Goal: Register for event/course

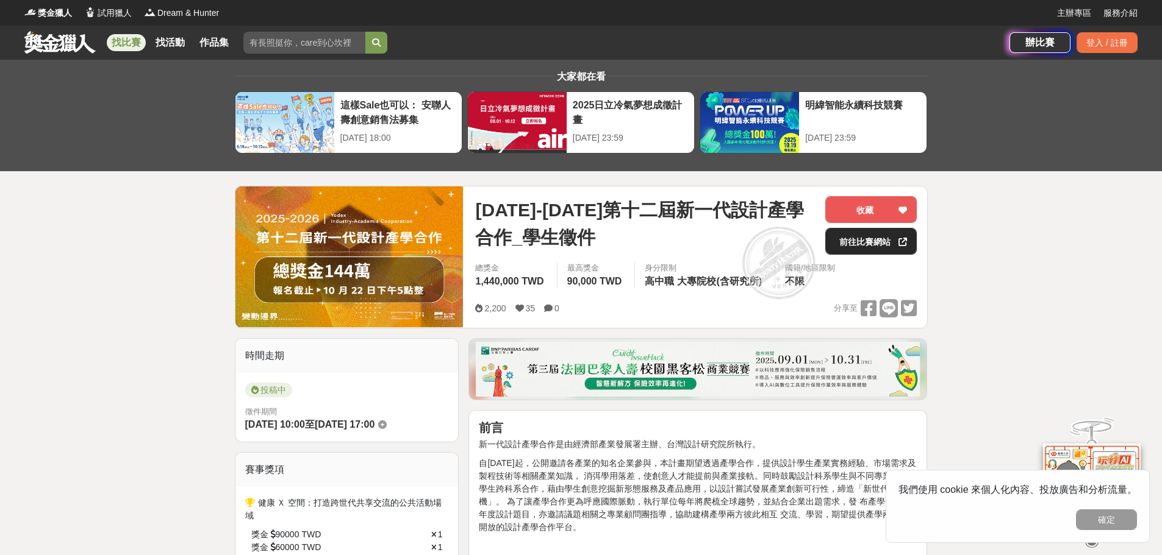
click at [848, 245] on link "前往比賽網站" at bounding box center [870, 241] width 91 height 27
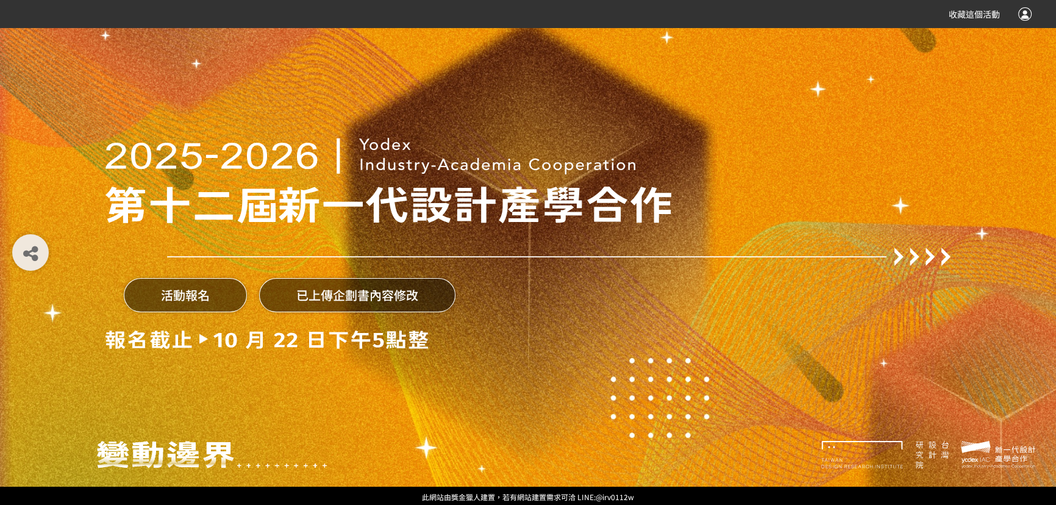
click at [213, 301] on button "活動報名" at bounding box center [185, 295] width 123 height 34
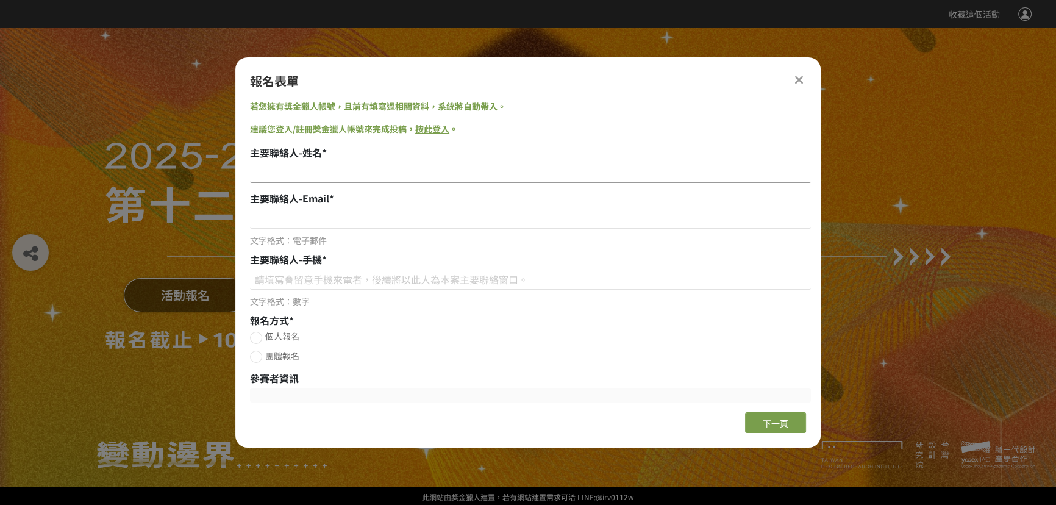
click at [418, 176] on input at bounding box center [530, 172] width 561 height 21
type input "葉明君"
click at [394, 216] on input at bounding box center [530, 218] width 561 height 21
type input "st99080@gmail.com"
click at [369, 276] on input at bounding box center [530, 279] width 561 height 21
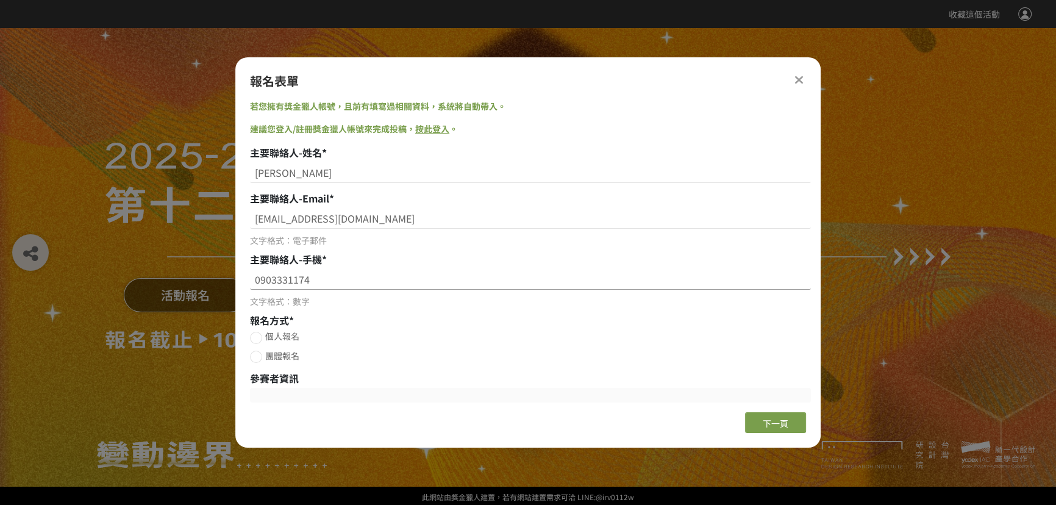
type input "0903331174"
click at [273, 357] on span "團體報名" at bounding box center [282, 355] width 34 height 12
click at [259, 357] on input "團體報名" at bounding box center [255, 357] width 8 height 8
radio input "false"
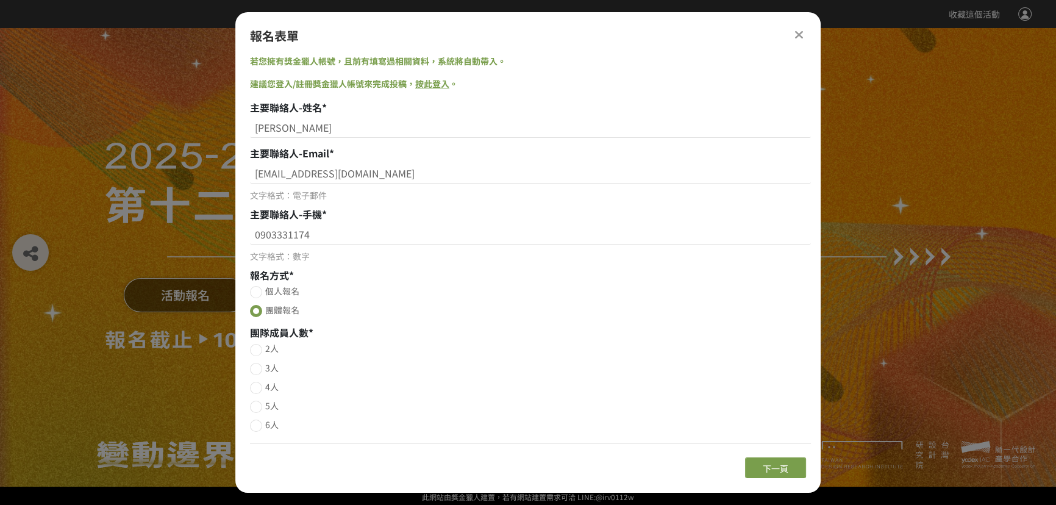
click at [269, 368] on span "3人" at bounding box center [271, 368] width 13 height 12
click at [259, 368] on input "3人" at bounding box center [255, 369] width 8 height 8
radio input "false"
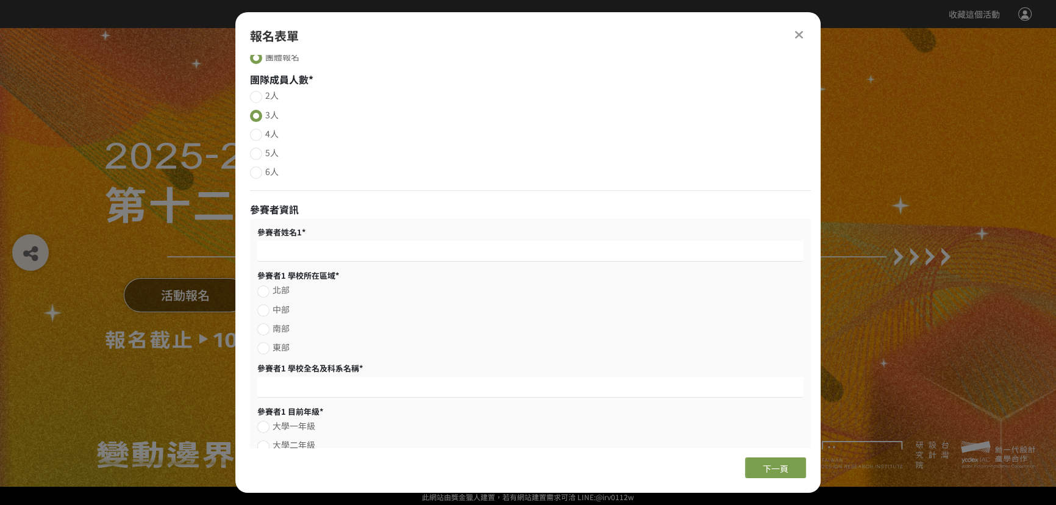
scroll to position [221, 0]
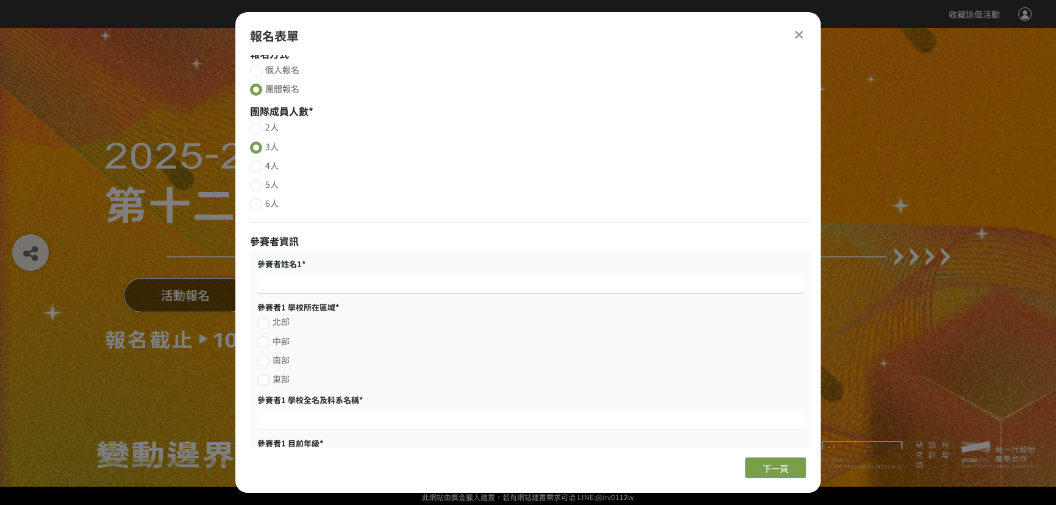
click at [405, 282] on input at bounding box center [530, 283] width 546 height 21
type input "j"
type input "黃詩涵"
click at [279, 323] on span "北部" at bounding box center [281, 321] width 17 height 12
click at [266, 323] on input "北部" at bounding box center [262, 323] width 8 height 8
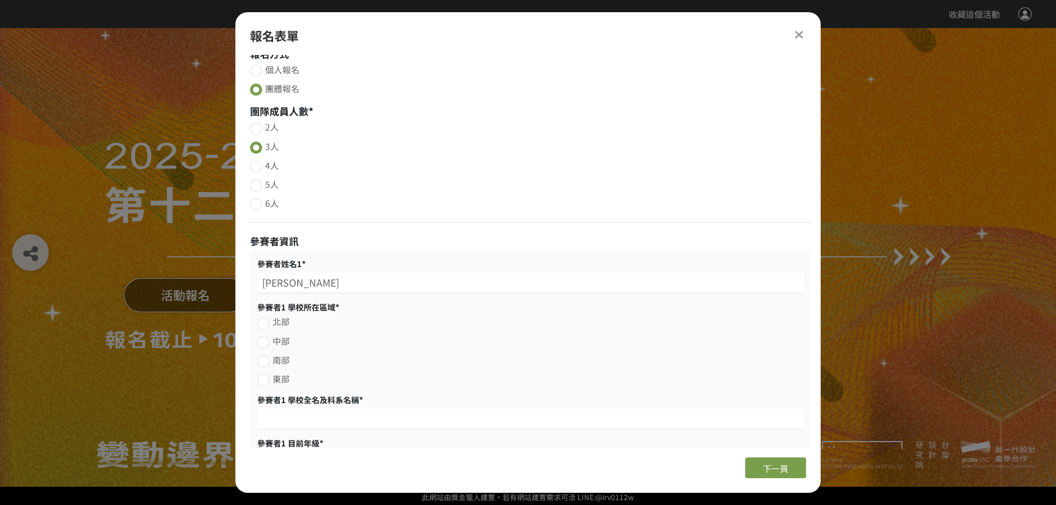
radio input "false"
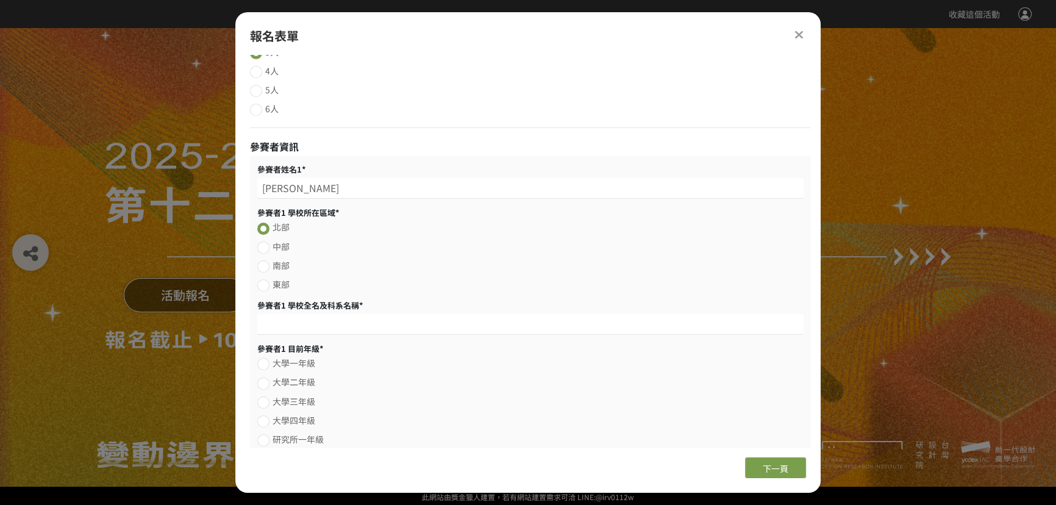
scroll to position [332, 0]
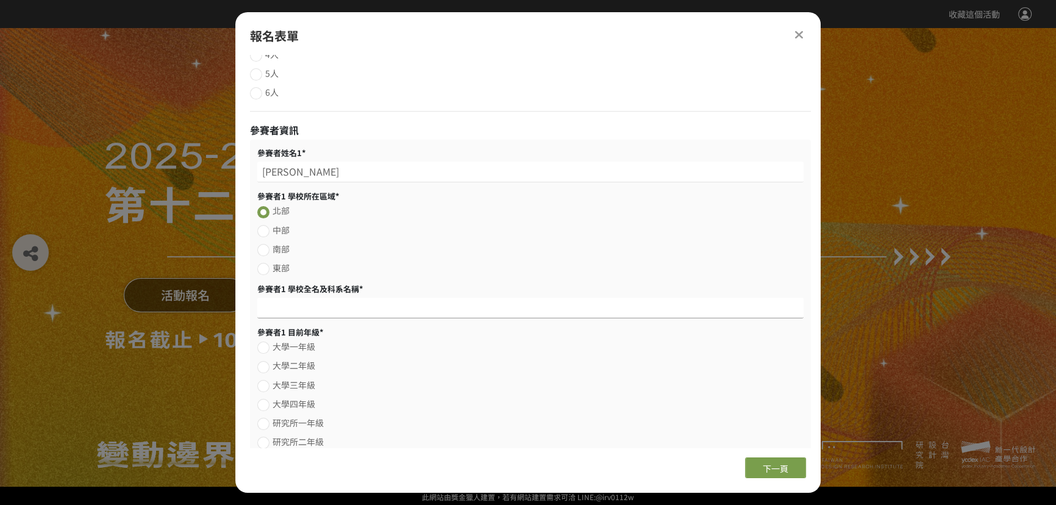
click at [361, 307] on input at bounding box center [530, 308] width 546 height 21
drag, startPoint x: 379, startPoint y: 314, endPoint x: 225, endPoint y: 304, distance: 154.6
click at [225, 304] on div "收藏這個活動 此網站由獎金獵人建置，若有網站建置需求 可洽 LINE: @irv0112w 分享 Facebook Line Twitter 報名表單 若您擁…" at bounding box center [528, 252] width 1056 height 505
click at [324, 311] on input "明志科技大學工業設計系" at bounding box center [530, 308] width 546 height 21
click at [321, 308] on input "明志科技大學工業設計系" at bounding box center [530, 308] width 546 height 21
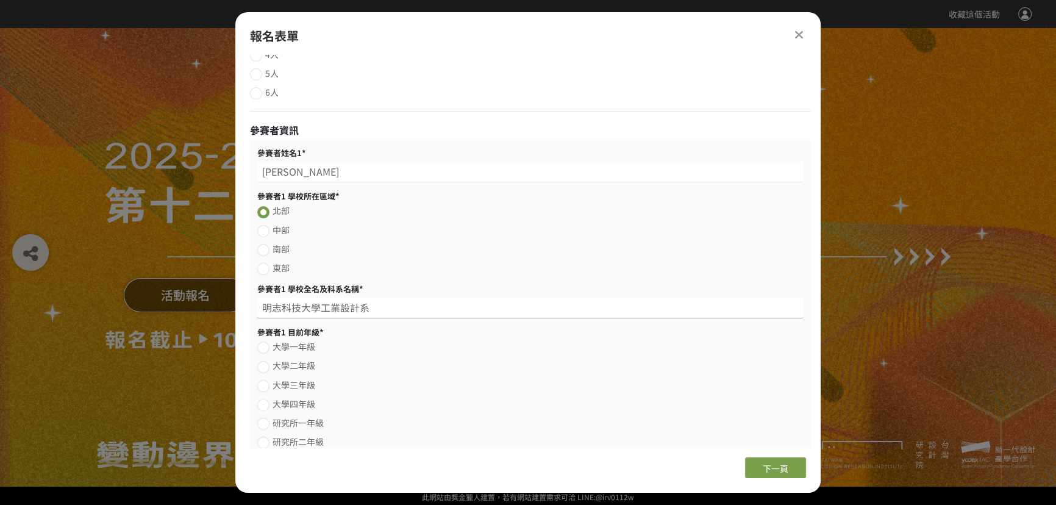
click at [388, 309] on input "明志科技大學工業設計系" at bounding box center [530, 308] width 546 height 21
click at [323, 313] on input "明志科技大學工業設計系" at bounding box center [530, 308] width 546 height 21
click at [385, 307] on input "明志科技大學工業設計系" at bounding box center [530, 308] width 546 height 21
click at [382, 157] on div "參賽者姓名1 *" at bounding box center [530, 153] width 546 height 12
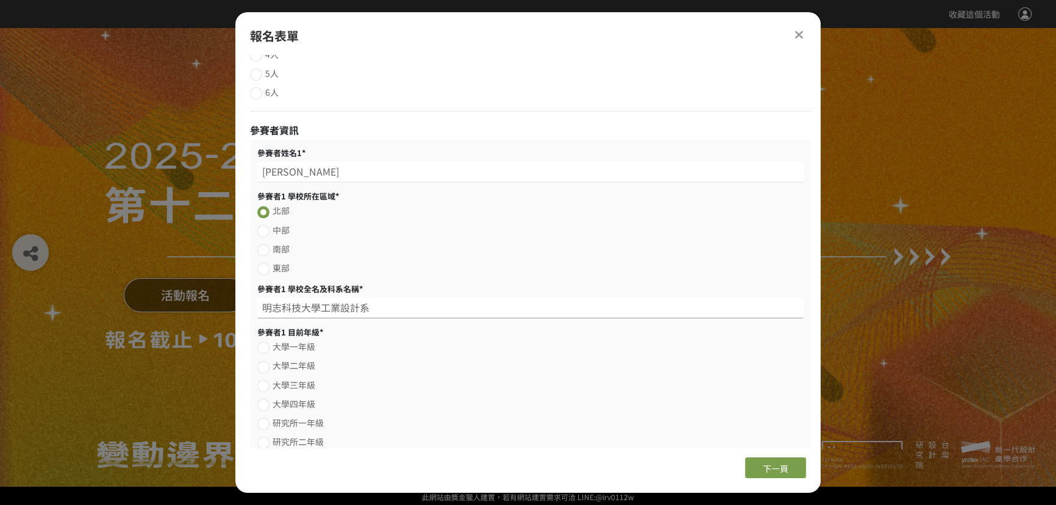
click at [317, 313] on input "明志科技大學工業設計系" at bounding box center [530, 308] width 546 height 21
type input "明志科技大學/工業設計系"
drag, startPoint x: 308, startPoint y: 172, endPoint x: 207, endPoint y: 178, distance: 100.8
click at [209, 175] on div "收藏這個活動 此網站由獎金獵人建置，若有網站建置需求 可洽 LINE: @irv0112w 分享 Facebook Line Twitter 報名表單 若您擁…" at bounding box center [528, 252] width 1056 height 505
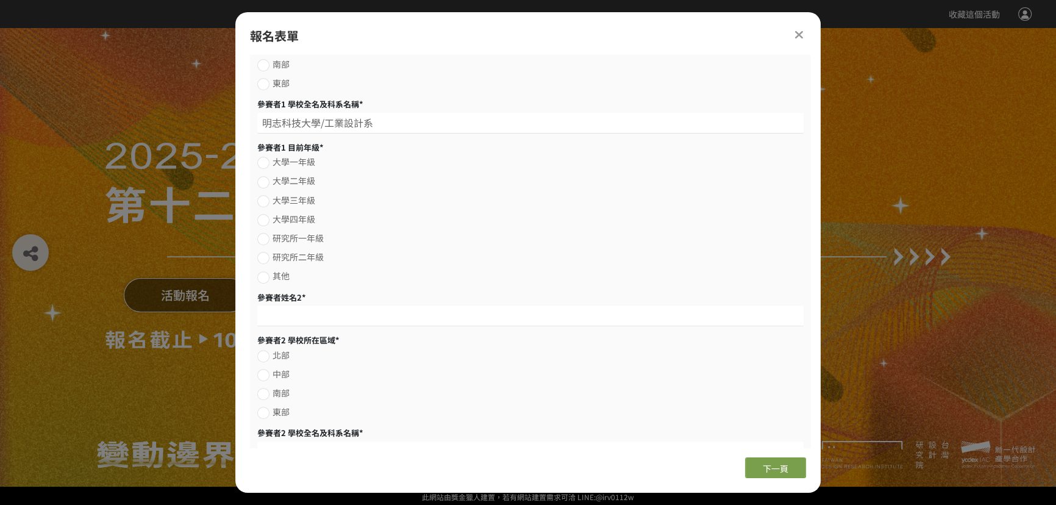
scroll to position [519, 0]
type input "葉明君"
click at [262, 221] on div at bounding box center [263, 218] width 12 height 12
radio input "true"
click at [302, 314] on input at bounding box center [530, 313] width 546 height 21
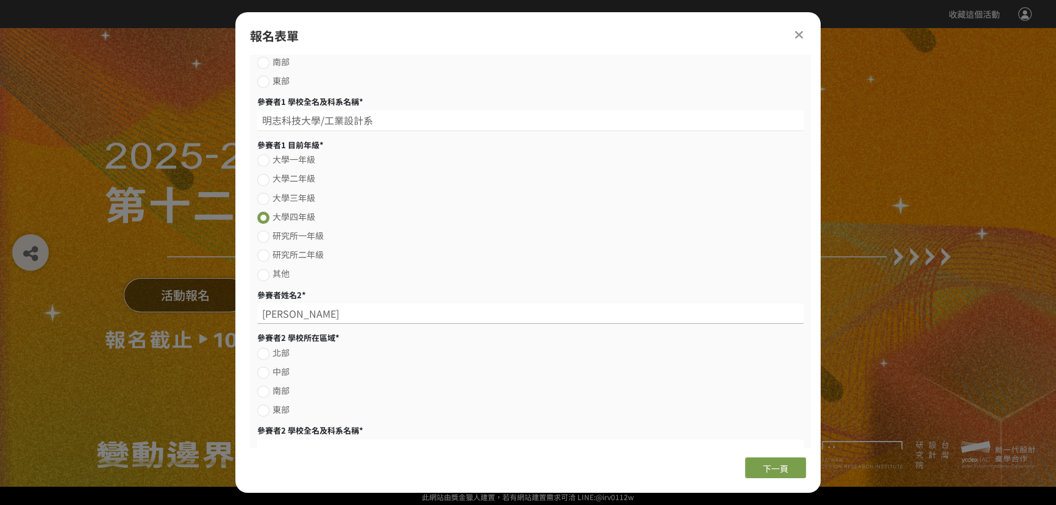
type input "黃詩涵"
click at [266, 358] on div at bounding box center [263, 354] width 12 height 12
radio input "true"
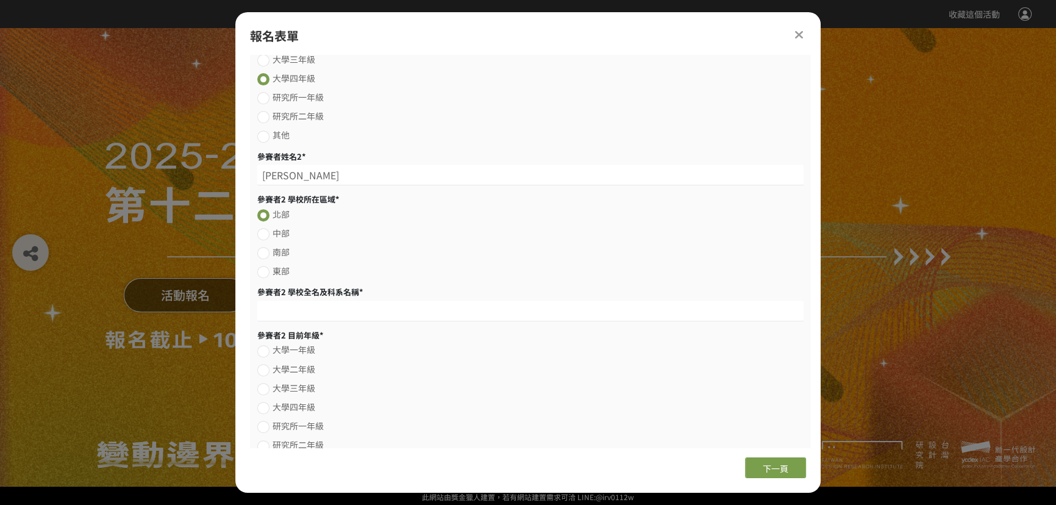
scroll to position [686, 0]
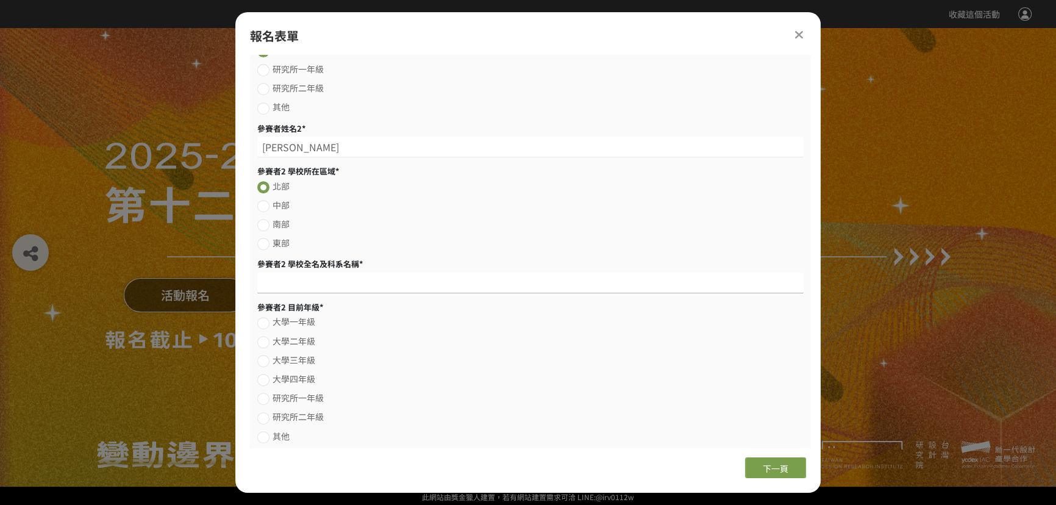
click at [306, 287] on input at bounding box center [530, 283] width 546 height 21
paste input "明志科技大學工業設計系"
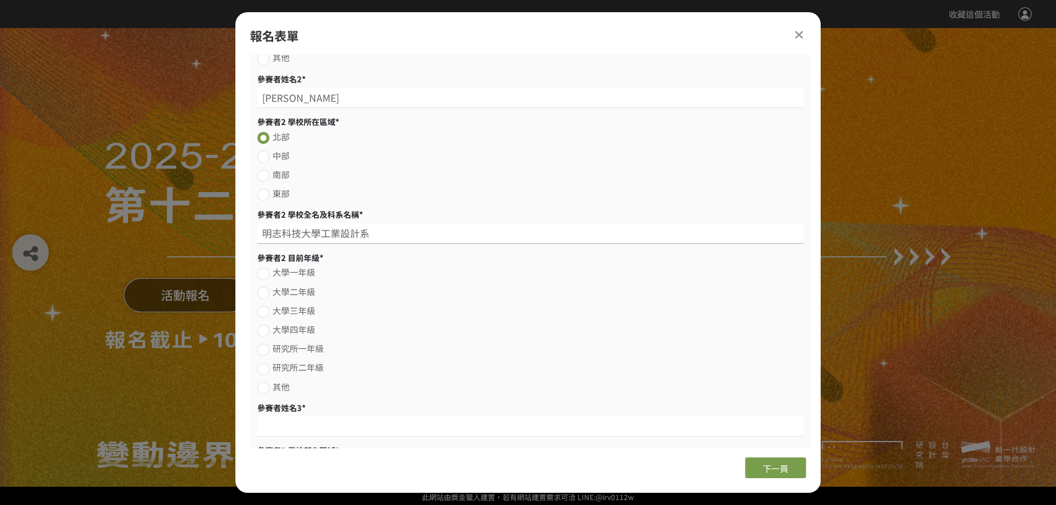
scroll to position [741, 0]
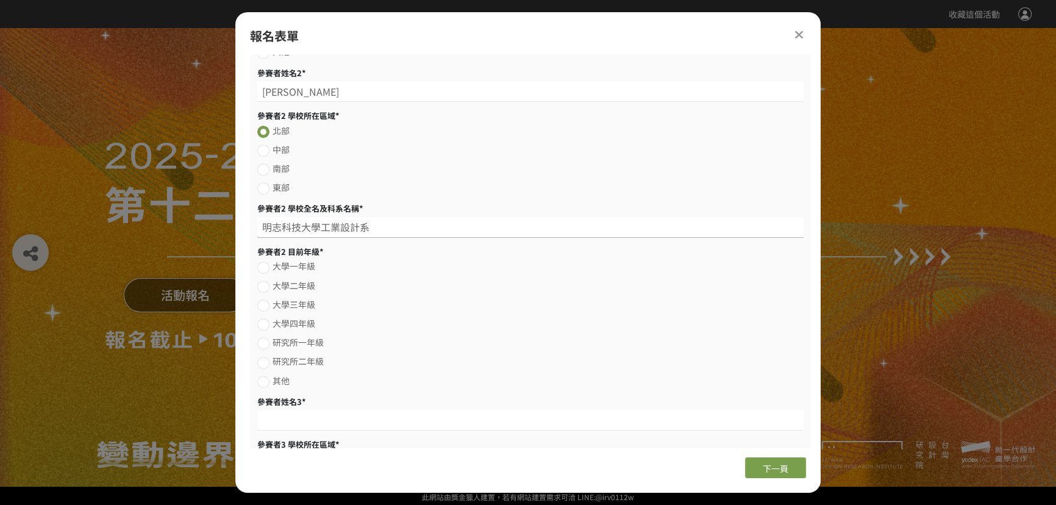
click at [320, 228] on input "明志科技大學工業設計系" at bounding box center [530, 227] width 546 height 21
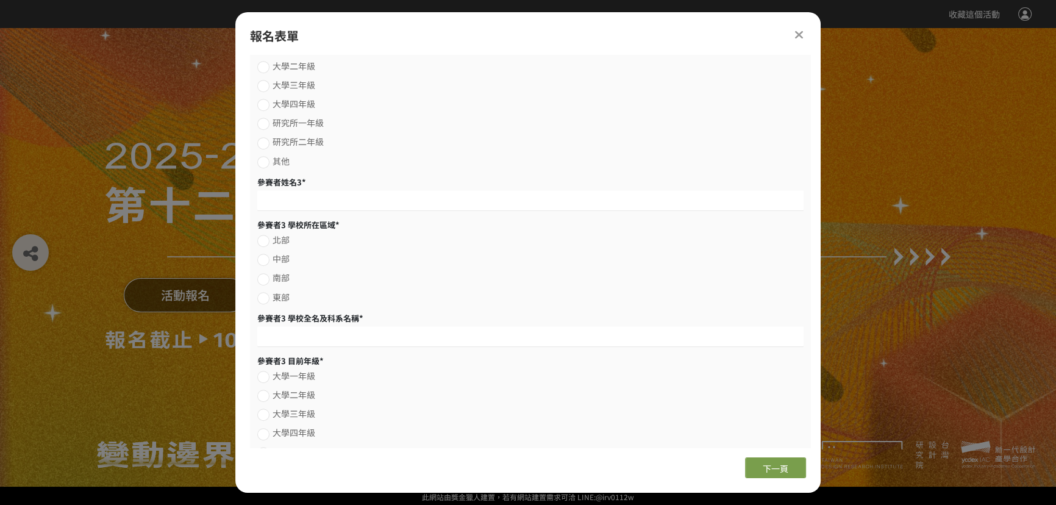
scroll to position [963, 0]
type input "明志科技大學/工業設計系"
click at [262, 107] on div at bounding box center [263, 102] width 12 height 12
radio input "true"
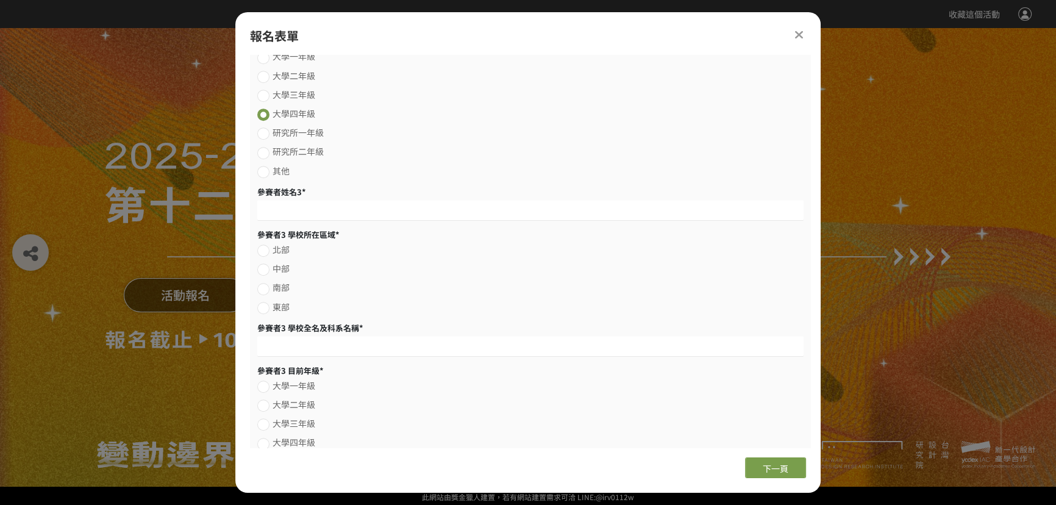
scroll to position [942, 0]
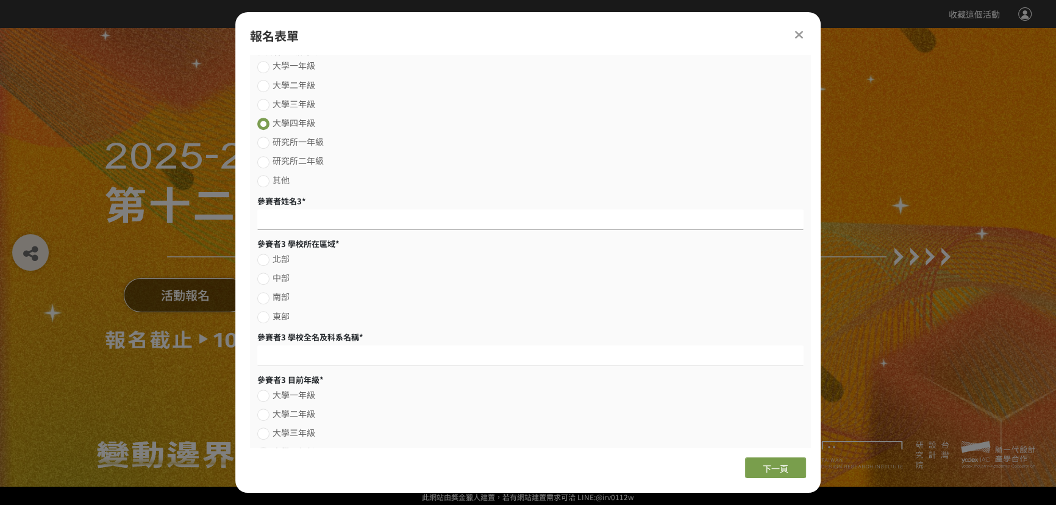
click at [387, 226] on input at bounding box center [530, 219] width 546 height 21
type input "賴品蓁"
click at [271, 262] on label "北部" at bounding box center [530, 258] width 546 height 13
click at [266, 262] on input "北部" at bounding box center [262, 260] width 8 height 8
radio input "false"
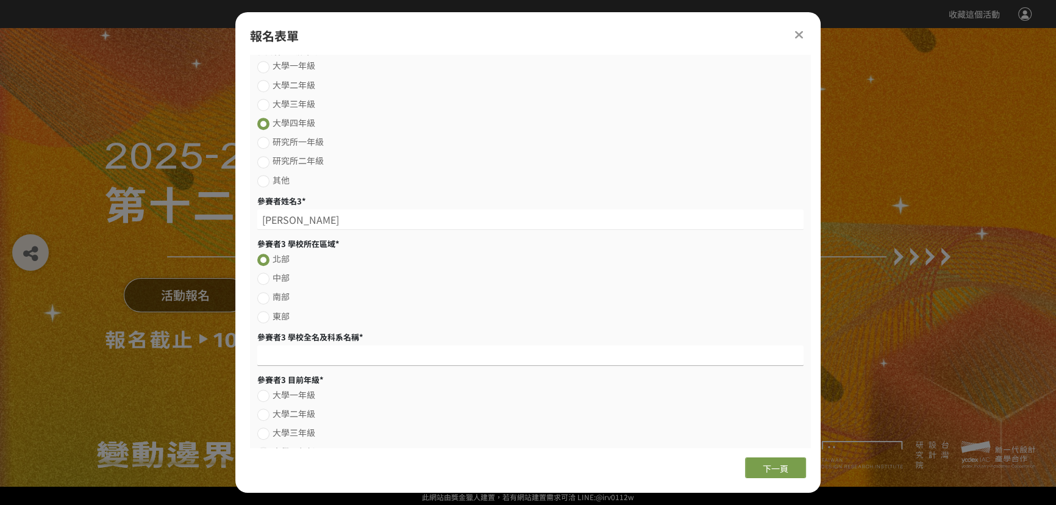
click at [302, 355] on input at bounding box center [530, 355] width 546 height 21
paste input "明志科技大學工業設計系"
click at [318, 362] on input "明志科技大學工業設計系" at bounding box center [530, 355] width 546 height 21
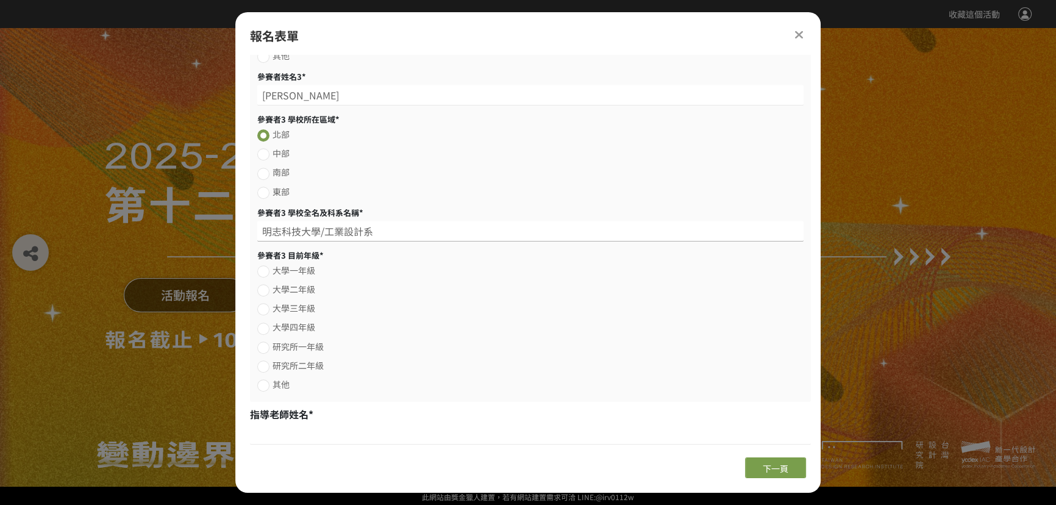
scroll to position [1074, 0]
type input "明志科技大學/工業設計系"
click at [266, 323] on div at bounding box center [263, 329] width 12 height 12
radio input "true"
click at [299, 442] on input at bounding box center [530, 434] width 561 height 21
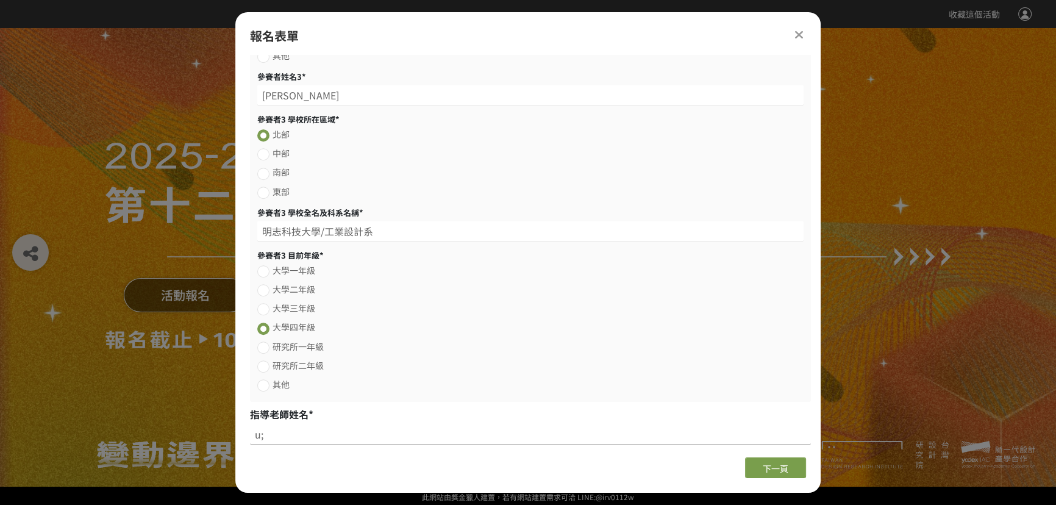
type input "u"
type input "楊俊明"
click at [746, 469] on button "下一頁" at bounding box center [775, 467] width 61 height 21
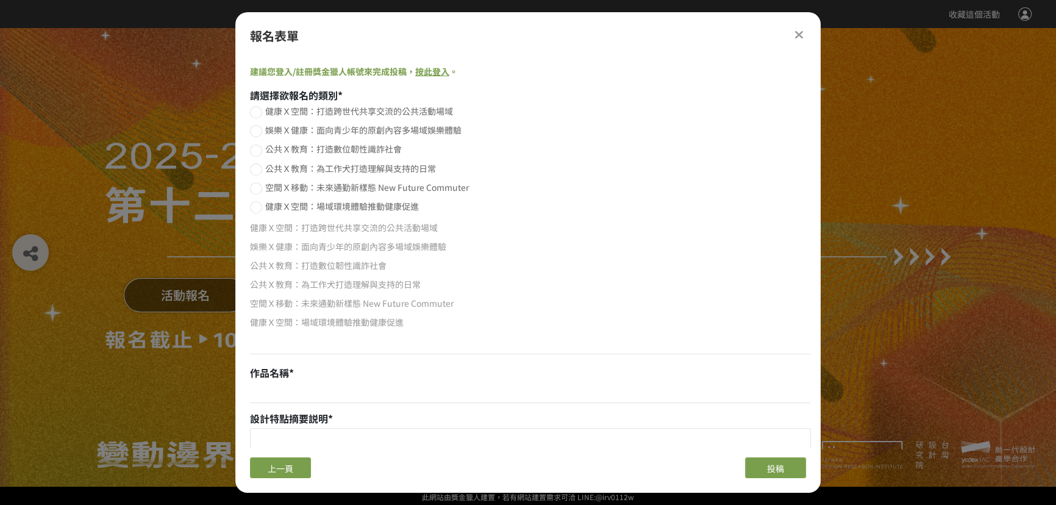
scroll to position [0, 0]
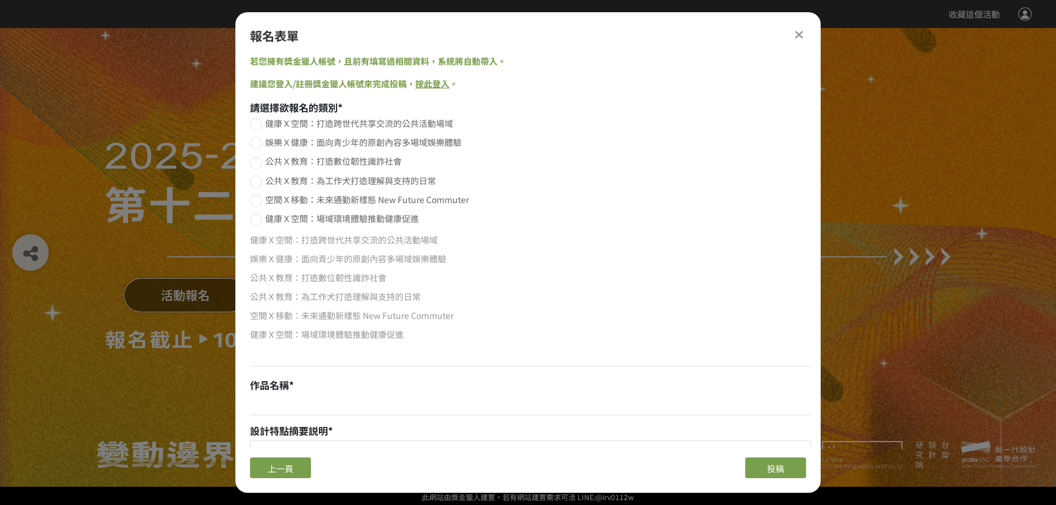
click at [257, 182] on div at bounding box center [256, 182] width 12 height 12
radio input "true"
click at [256, 122] on div at bounding box center [256, 124] width 12 height 12
radio input "true"
radio input "false"
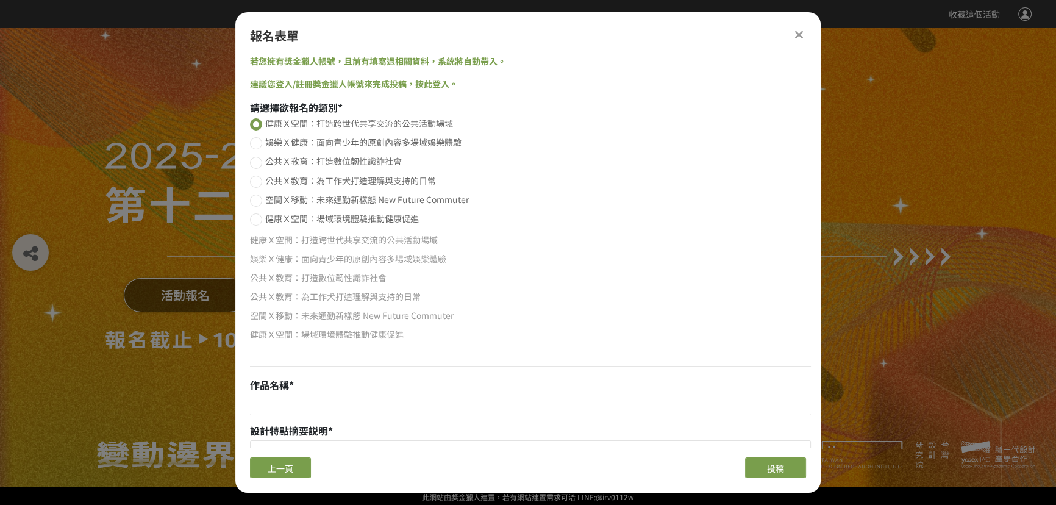
click at [261, 181] on div at bounding box center [256, 182] width 12 height 12
radio input "false"
radio input "true"
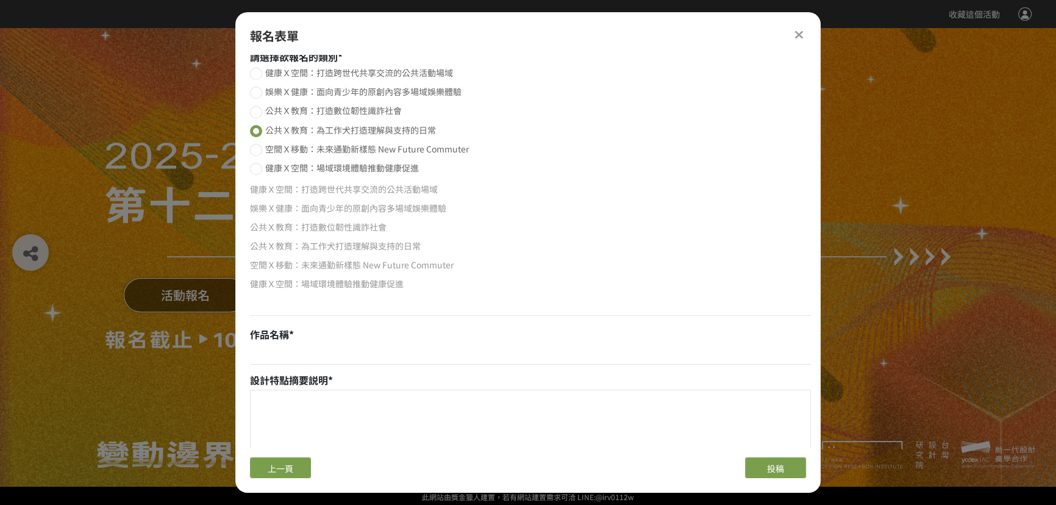
scroll to position [55, 0]
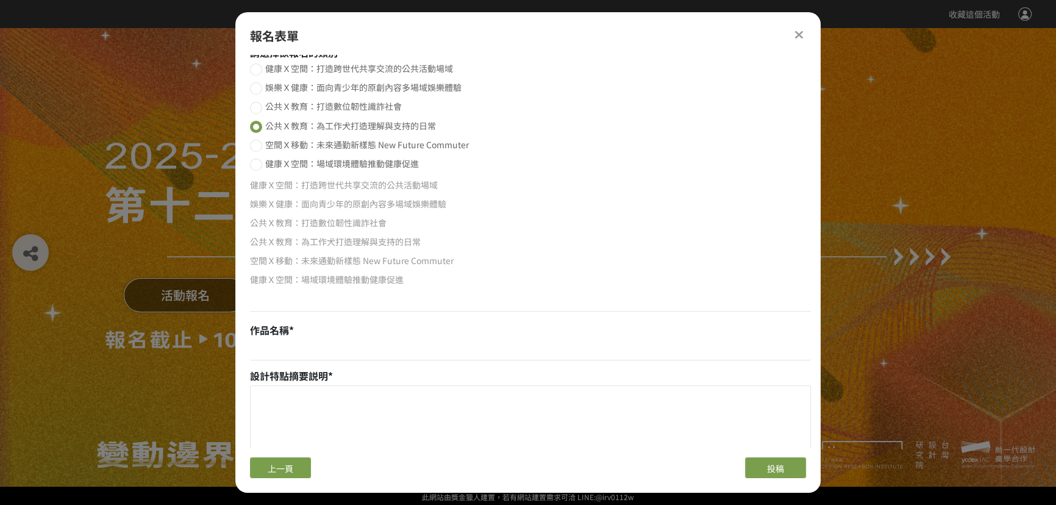
click at [357, 304] on p at bounding box center [530, 298] width 561 height 13
click at [307, 357] on input at bounding box center [530, 350] width 561 height 21
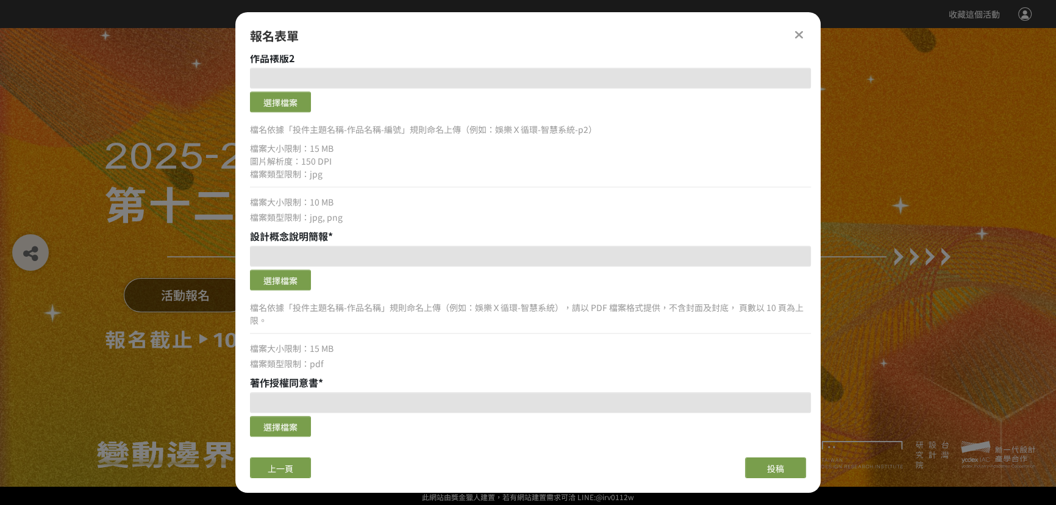
scroll to position [720, 0]
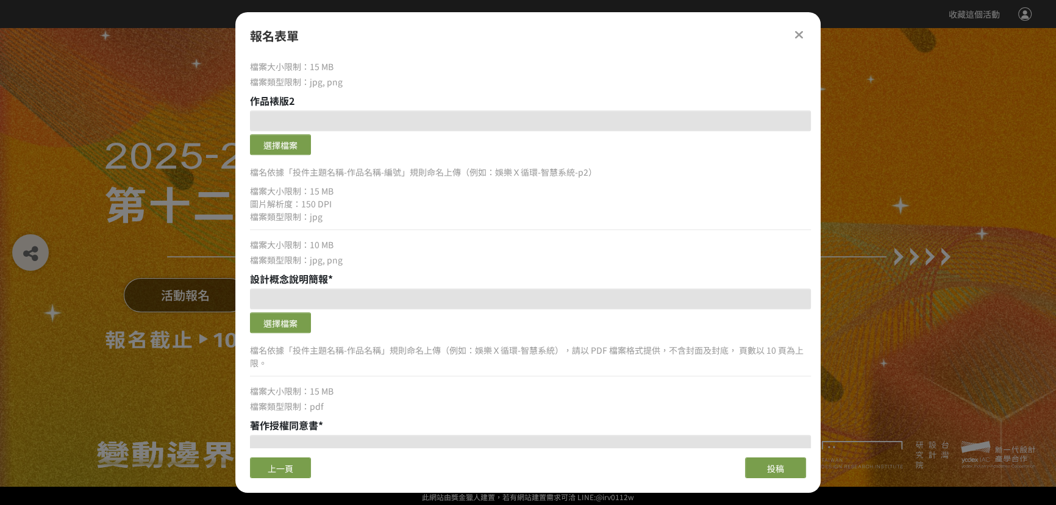
click at [794, 31] on icon at bounding box center [798, 35] width 9 height 12
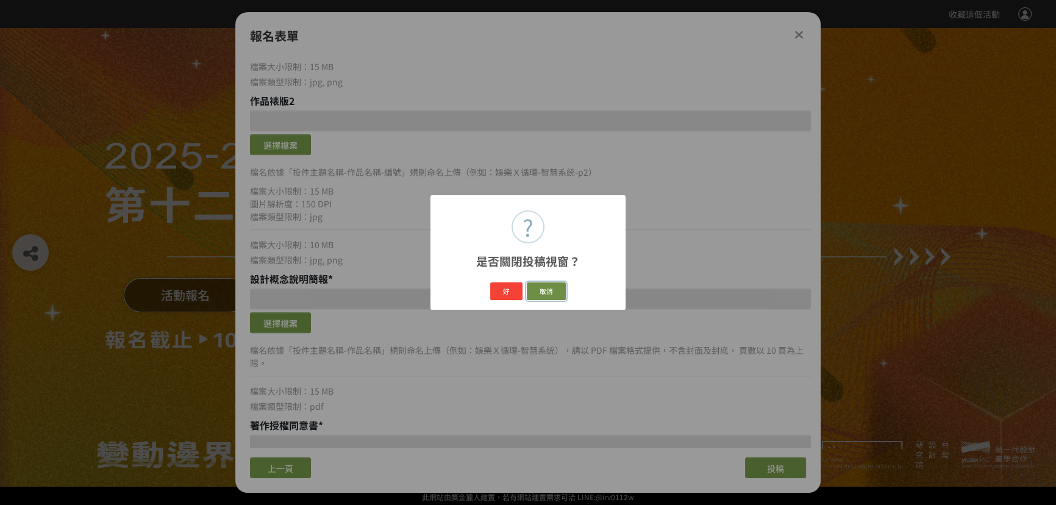
click at [542, 292] on button "取消" at bounding box center [547, 291] width 40 height 18
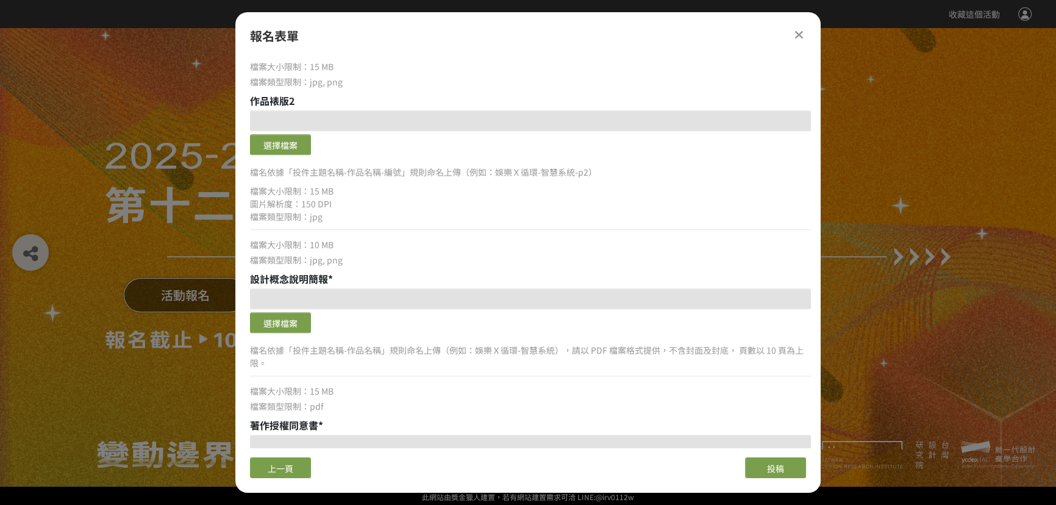
click at [799, 30] on icon at bounding box center [798, 35] width 9 height 12
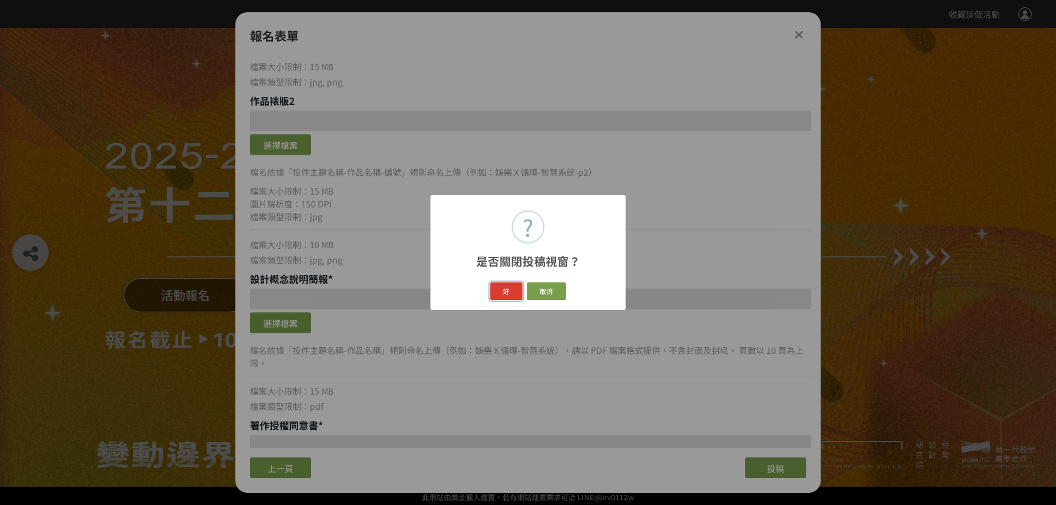
click at [511, 292] on button "好" at bounding box center [506, 291] width 33 height 18
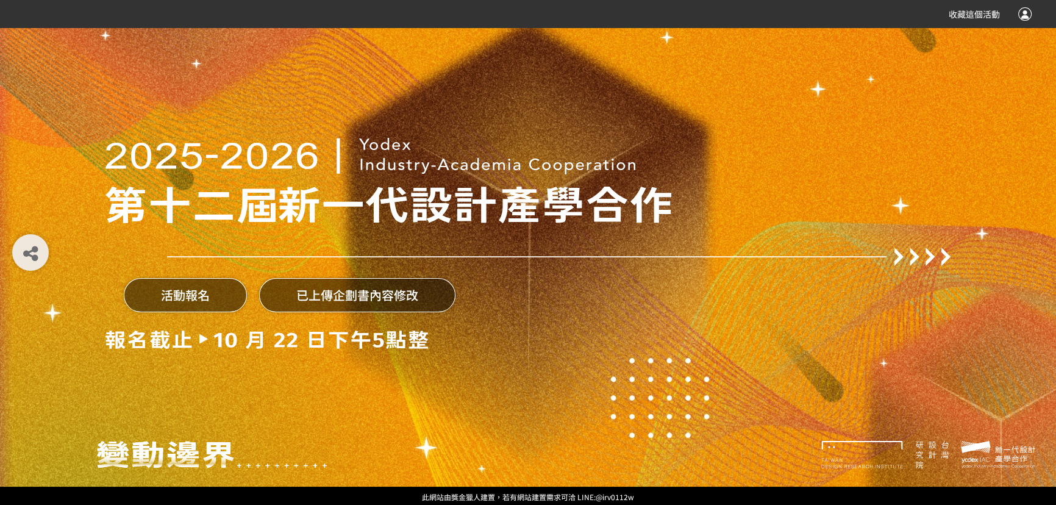
click at [591, 387] on div "活動報名 已上傳企劃書內容修改" at bounding box center [527, 243] width 845 height 487
click at [371, 286] on button "已上傳企劃書內容修改" at bounding box center [357, 295] width 196 height 34
click at [367, 290] on button "已上傳企劃書內容修改" at bounding box center [357, 295] width 196 height 34
click at [332, 296] on button "已上傳企劃書內容修改" at bounding box center [357, 295] width 196 height 34
click at [1031, 20] on div "收藏這個活動" at bounding box center [528, 14] width 1056 height 28
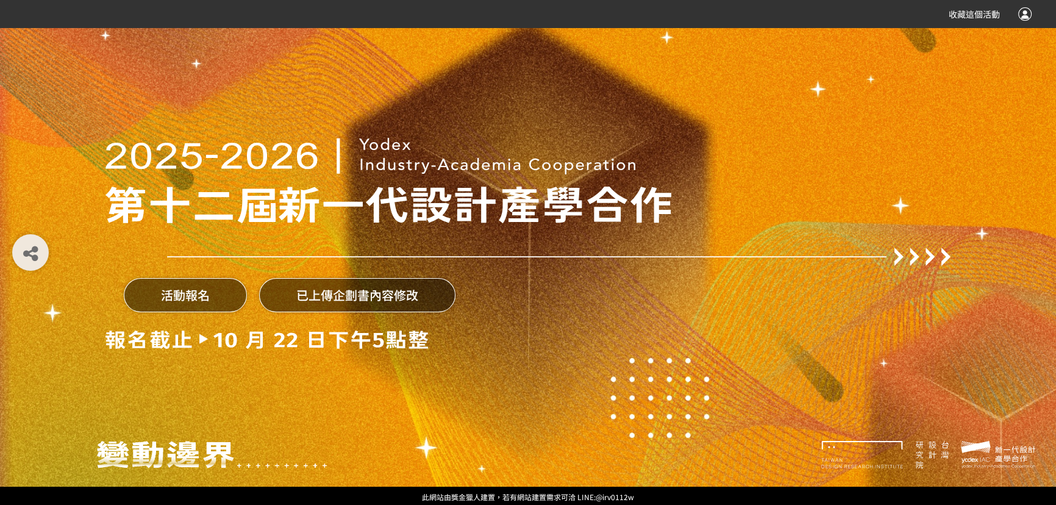
click at [1029, 20] on div at bounding box center [1024, 13] width 13 height 13
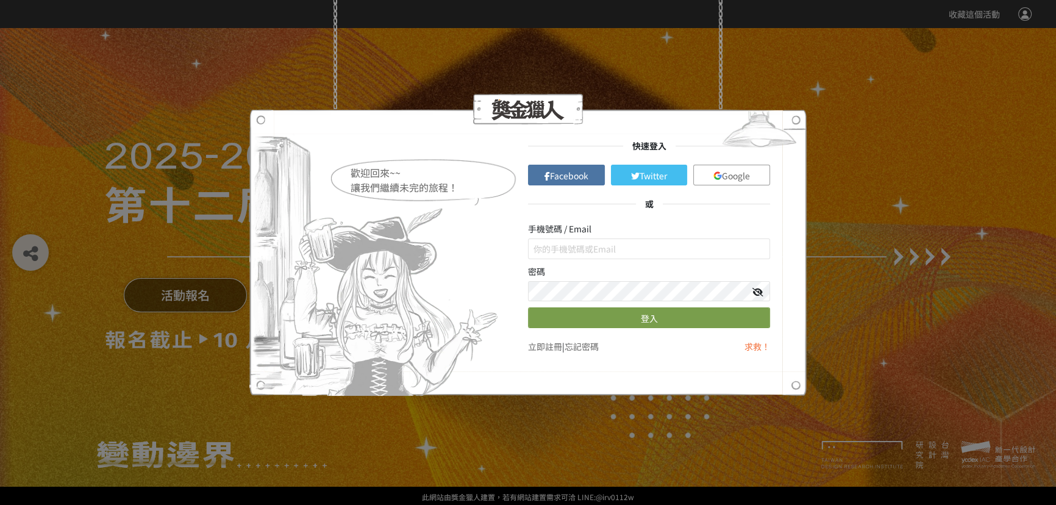
click at [674, 1] on div "歡迎回來~~ 讓我們繼續未完的旅程！ 快速登入 Facebook Twitter Google 或 手機號碼 / Email 密碼 登入 立即註冊 | 忘記密…" at bounding box center [528, 252] width 1056 height 505
